Goal: Find specific page/section: Find specific page/section

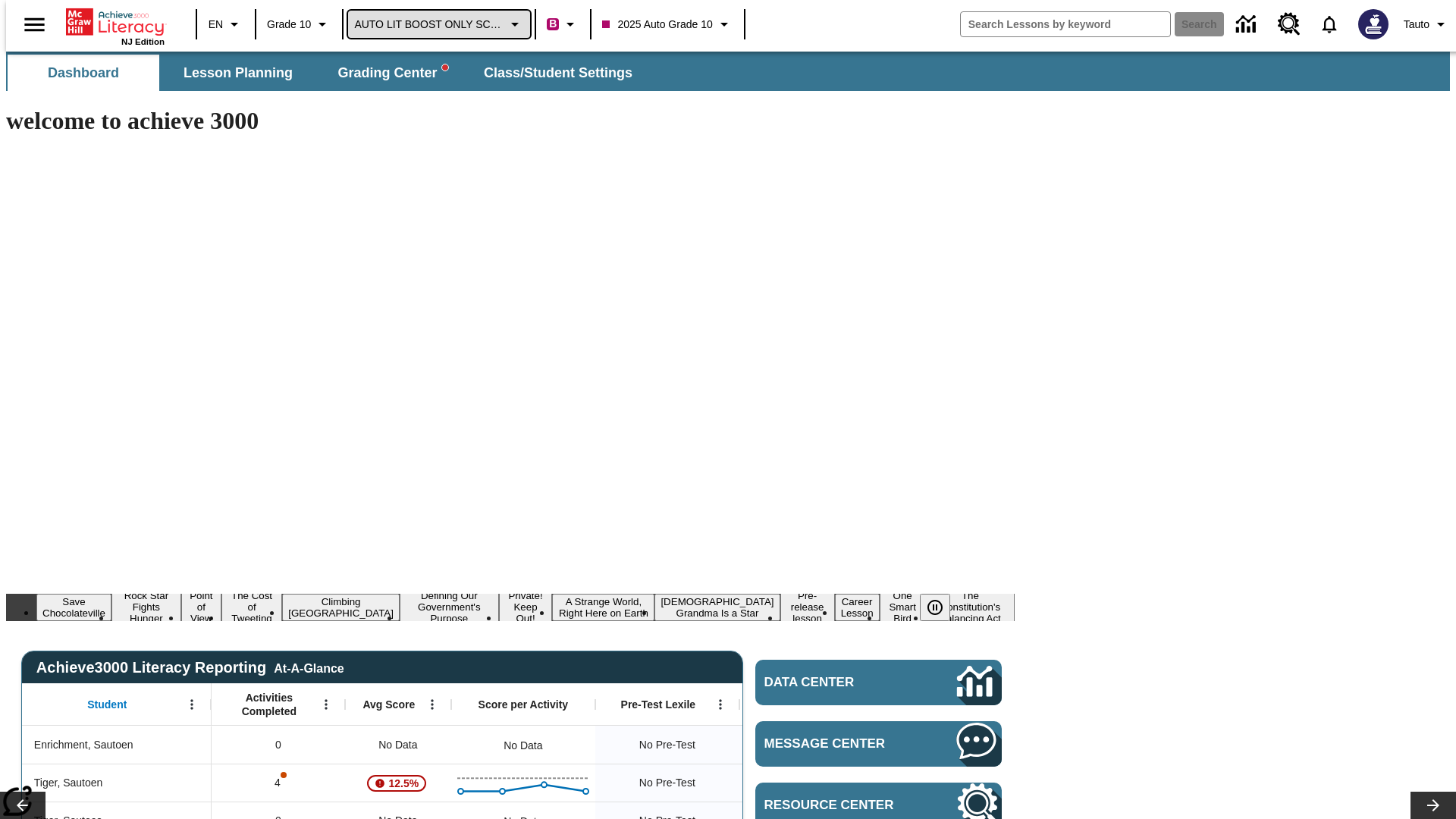
click at [435, 24] on span "AUTO LIT BOOST ONLY SCHOOL" at bounding box center [429, 24] width 149 height 16
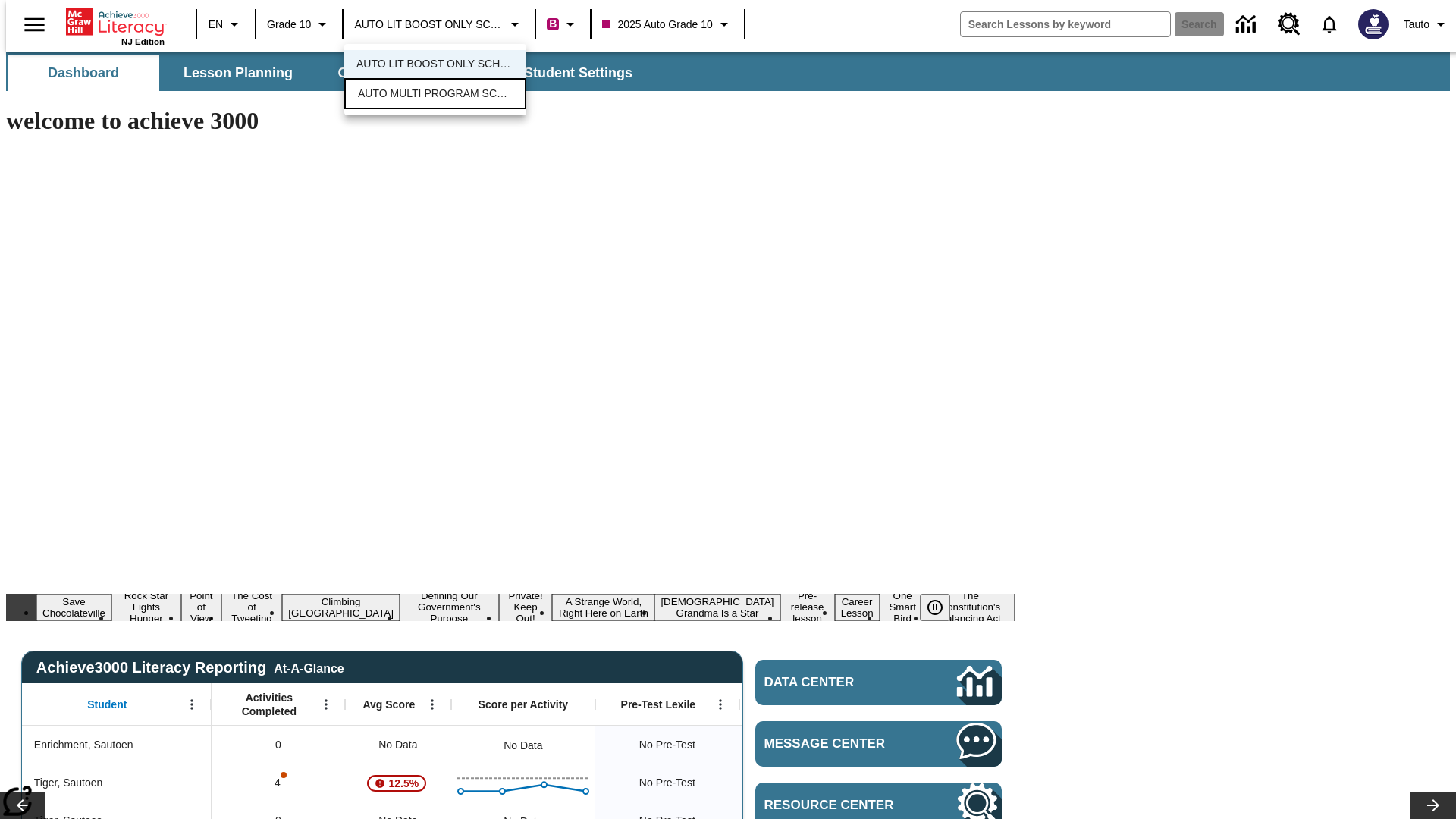
click at [435, 95] on span "AUTO MULTI PROGRAM SCHOOL" at bounding box center [435, 94] width 155 height 16
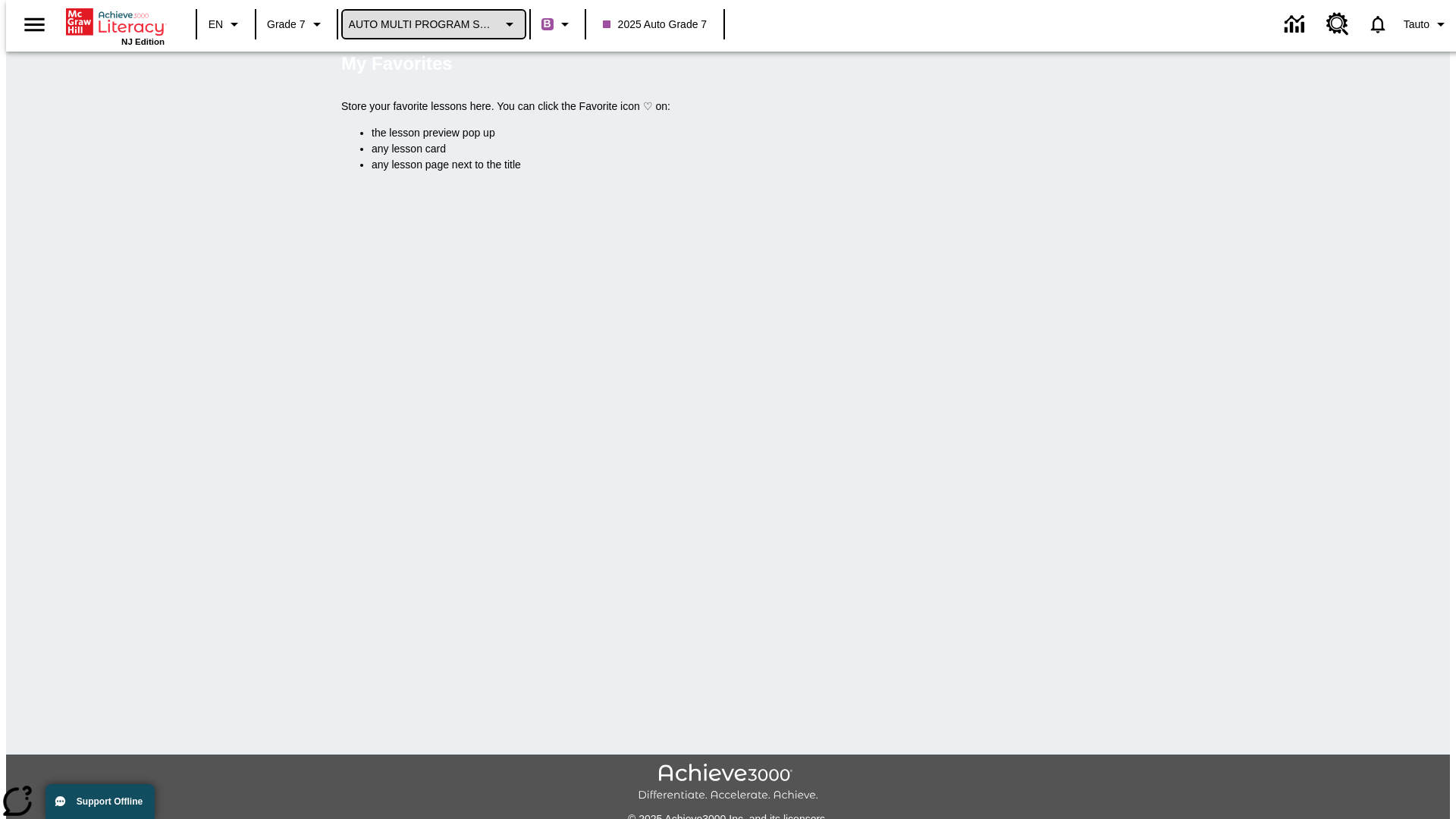
click at [429, 24] on span "AUTO MULTI PROGRAM SCHOOL" at bounding box center [423, 24] width 149 height 16
click at [429, 65] on span "AUTO LIT BOOST ONLY SCHOOL" at bounding box center [429, 64] width 158 height 16
